Goal: Find specific page/section: Find specific page/section

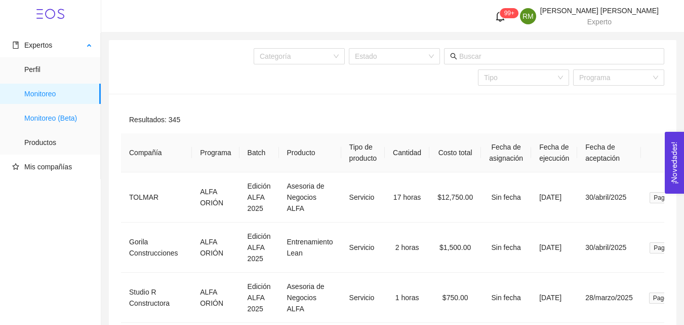
click at [41, 119] on span "Monitoreo (Beta)" at bounding box center [58, 118] width 68 height 20
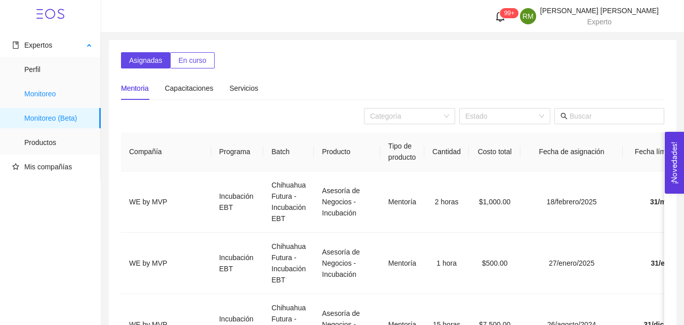
click at [43, 92] on span "Monitoreo" at bounding box center [58, 94] width 68 height 20
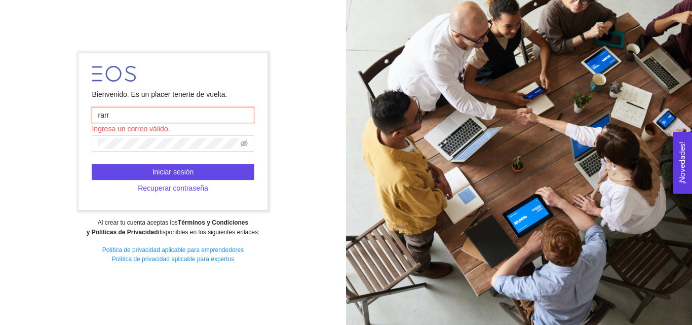
type input "rarriaga63@msn.com"
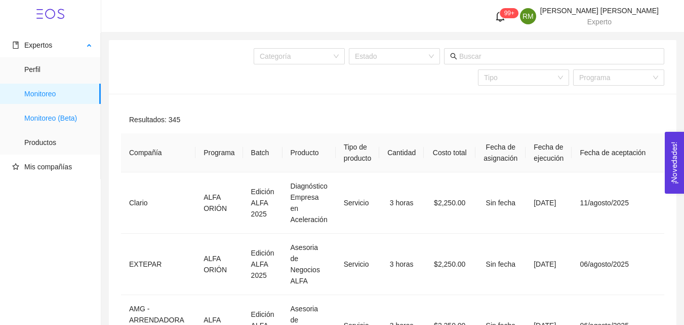
click at [70, 118] on span "Monitoreo (Beta)" at bounding box center [58, 118] width 68 height 20
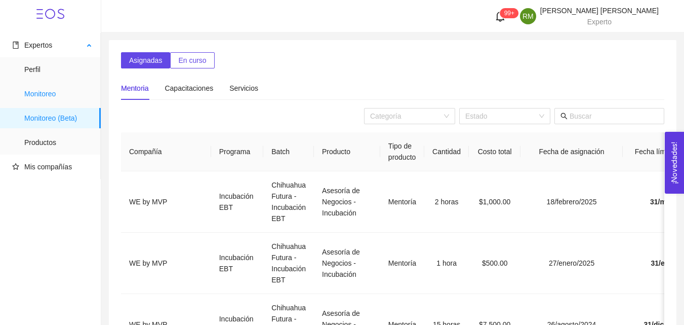
click at [42, 92] on span "Monitoreo" at bounding box center [58, 94] width 68 height 20
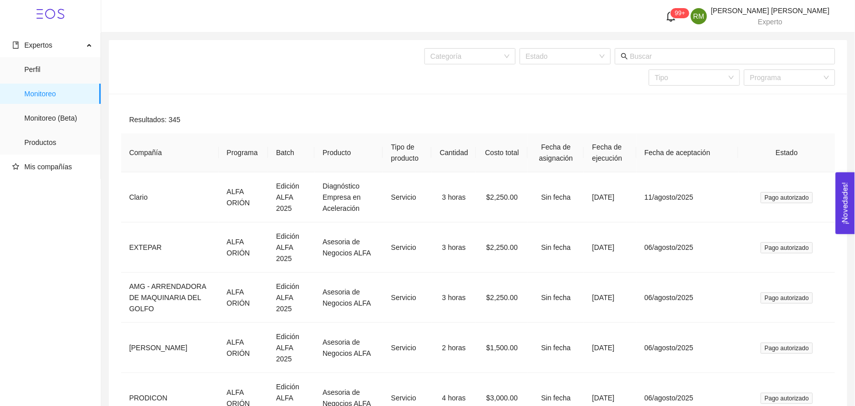
drag, startPoint x: 683, startPoint y: 0, endPoint x: 548, endPoint y: 118, distance: 179.5
click at [548, 118] on div "Resultados: 345" at bounding box center [478, 119] width 714 height 27
